Goal: Task Accomplishment & Management: Use online tool/utility

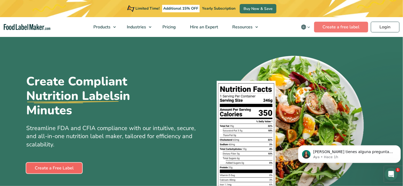
click at [54, 168] on link "Create a Free Label" at bounding box center [54, 168] width 56 height 11
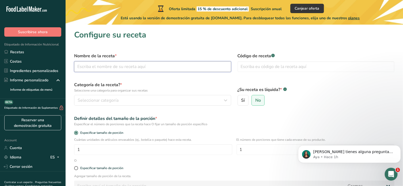
click at [134, 66] on input "text" at bounding box center [152, 66] width 157 height 11
type input "Nopalburger"
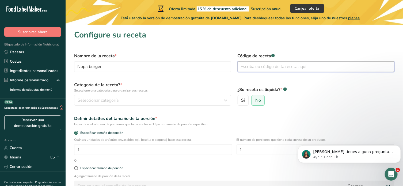
click at [249, 69] on input "text" at bounding box center [316, 66] width 157 height 11
click at [249, 70] on input "text" at bounding box center [316, 66] width 157 height 11
type input "016656166422600"
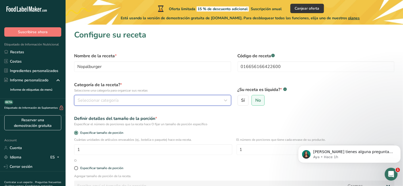
click at [142, 99] on div "Seleccionar categoría" at bounding box center [151, 100] width 147 height 6
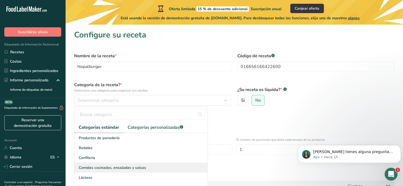
click at [109, 166] on span "Comidas cocinadas, ensaladas y salsas" at bounding box center [112, 168] width 67 height 6
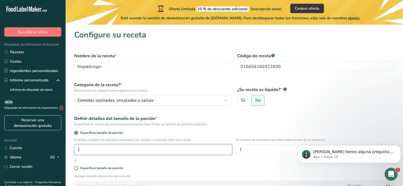
click at [130, 145] on input "1" at bounding box center [153, 149] width 158 height 11
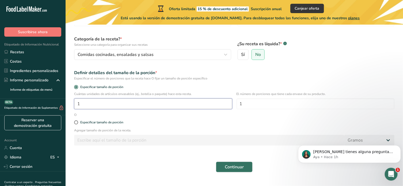
scroll to position [49, 0]
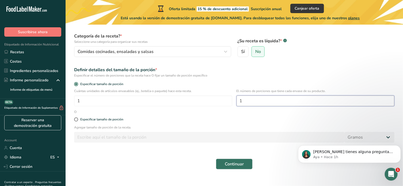
click at [258, 97] on input "1" at bounding box center [316, 101] width 158 height 11
type input "2"
click at [225, 167] on span "Continuar" at bounding box center [234, 164] width 19 height 6
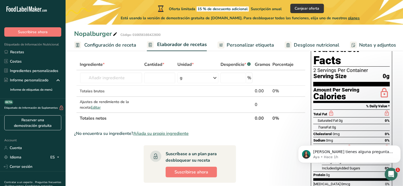
scroll to position [24, 0]
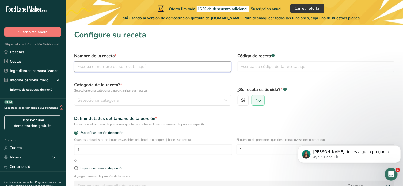
click at [104, 67] on input "text" at bounding box center [152, 66] width 157 height 11
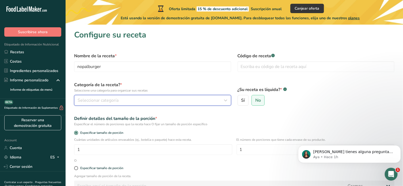
click at [120, 100] on div "Seleccionar categoría" at bounding box center [151, 100] width 147 height 6
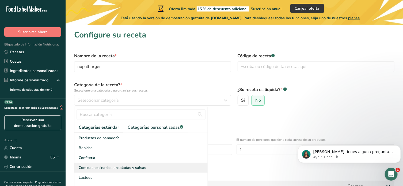
click at [147, 164] on div "Comidas cocinadas, ensaladas y salsas" at bounding box center [140, 168] width 133 height 10
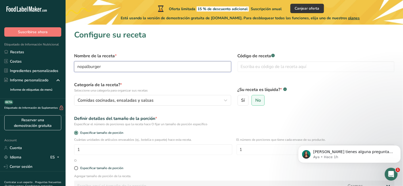
click at [81, 68] on input "nopalburger" at bounding box center [152, 66] width 157 height 11
type input "Nopalburger"
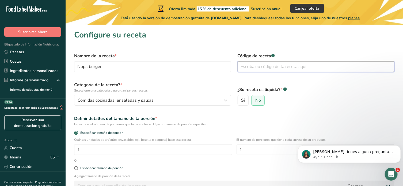
click at [243, 70] on input "text" at bounding box center [316, 66] width 157 height 11
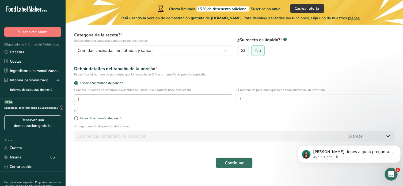
scroll to position [50, 0]
type input "0165161612001"
click at [256, 100] on input "1" at bounding box center [316, 99] width 158 height 11
type input "2"
click at [239, 166] on span "Continuar" at bounding box center [234, 163] width 19 height 6
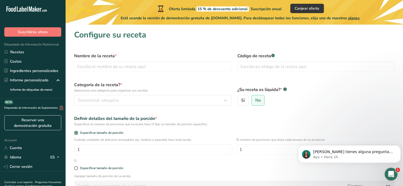
scroll to position [50, 0]
